Goal: Information Seeking & Learning: Find specific fact

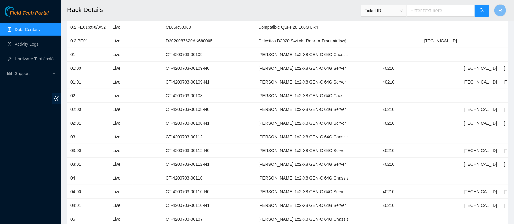
scroll to position [249, 0]
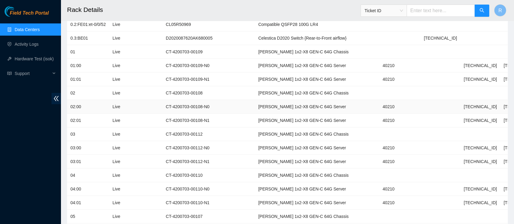
click at [379, 109] on td "40210" at bounding box center [399, 107] width 41 height 14
copy td "40210"
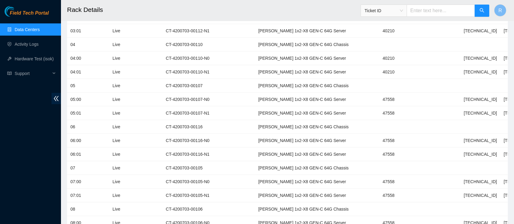
scroll to position [379, 0]
click at [460, 98] on td "[TECHNICAL_ID]" at bounding box center [480, 100] width 40 height 14
copy td "[TECHNICAL_ID]"
click at [379, 111] on td "47558" at bounding box center [399, 114] width 41 height 14
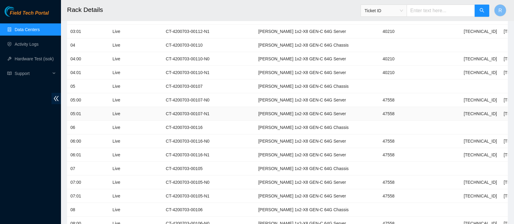
click at [379, 111] on td "47558" at bounding box center [399, 114] width 41 height 14
copy td "47558"
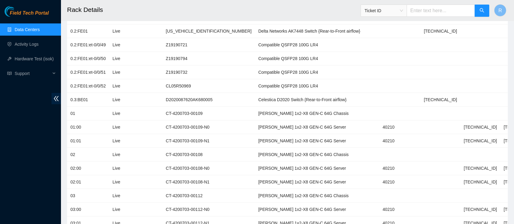
scroll to position [183, 0]
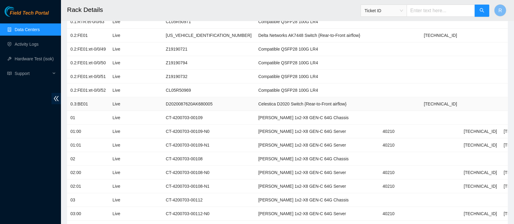
click at [195, 103] on td "D2020087620AK680005" at bounding box center [208, 104] width 92 height 14
copy td "D2020087620AK680005"
click at [460, 133] on td "[TECHNICAL_ID]" at bounding box center [480, 132] width 40 height 14
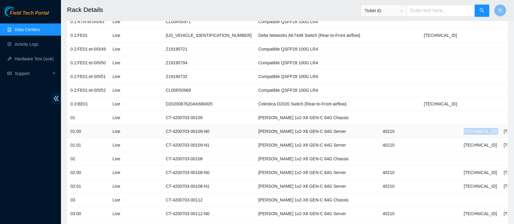
click at [460, 133] on td "[TECHNICAL_ID]" at bounding box center [480, 132] width 40 height 14
copy td "[TECHNICAL_ID]"
click at [460, 174] on td "[TECHNICAL_ID]" at bounding box center [480, 173] width 40 height 14
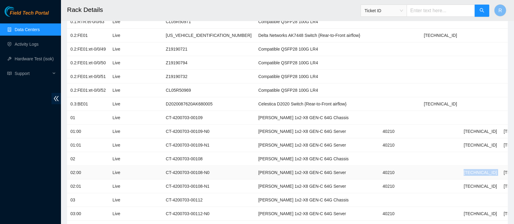
copy td "[TECHNICAL_ID]"
click at [379, 131] on td "40210" at bounding box center [399, 132] width 41 height 14
copy td "40210"
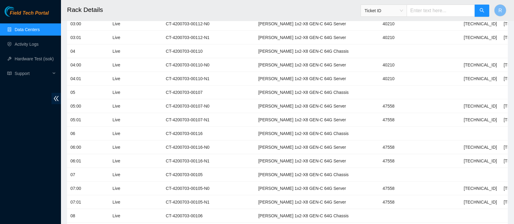
scroll to position [379, 0]
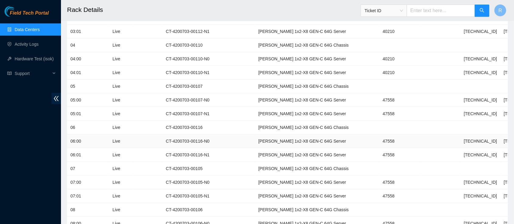
click at [379, 138] on td "47558" at bounding box center [399, 141] width 41 height 14
copy td "47558"
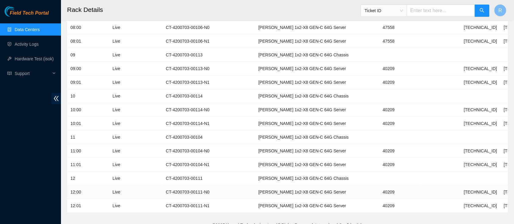
click at [379, 189] on td "40209" at bounding box center [399, 192] width 41 height 14
copy td "40209"
